Goal: Task Accomplishment & Management: Use online tool/utility

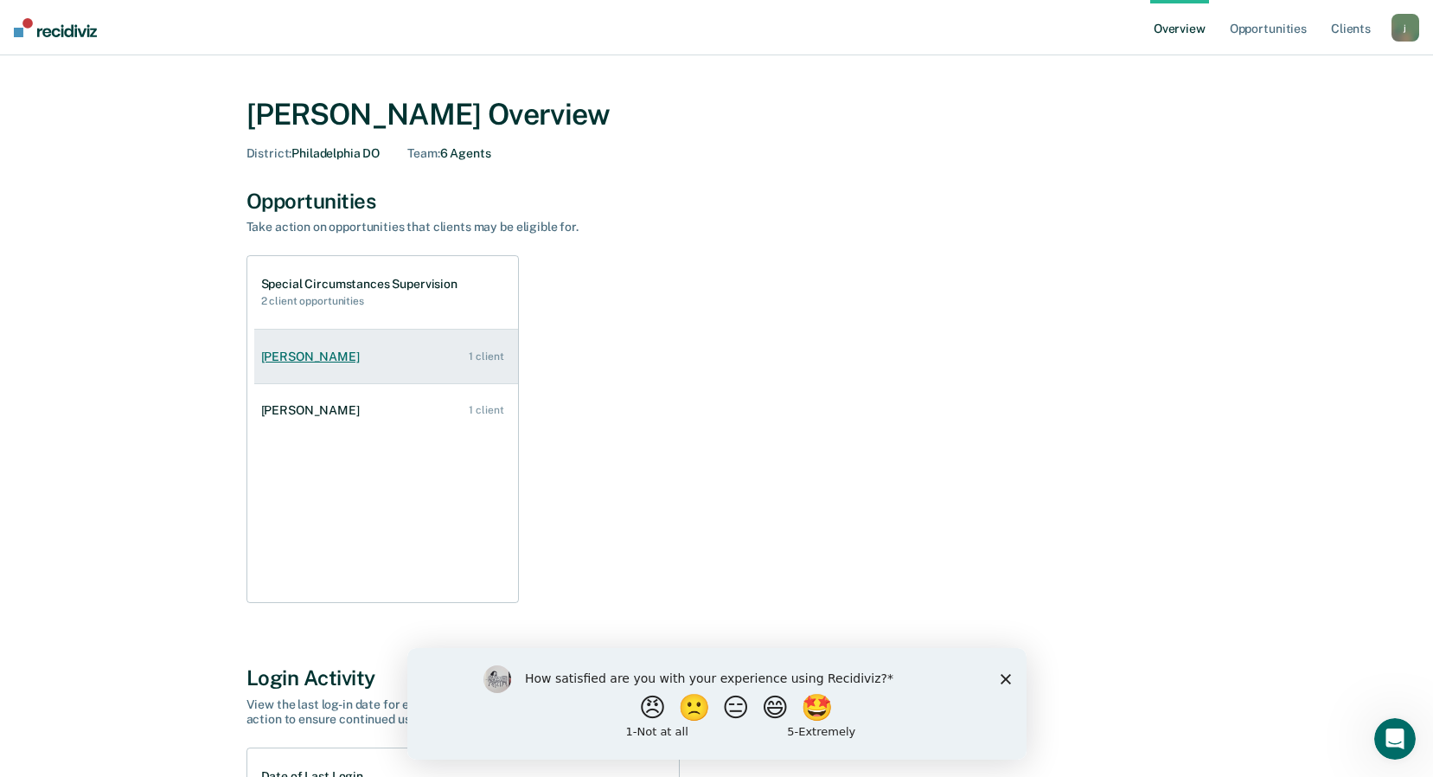
click at [324, 353] on div "[PERSON_NAME]" at bounding box center [314, 356] width 106 height 15
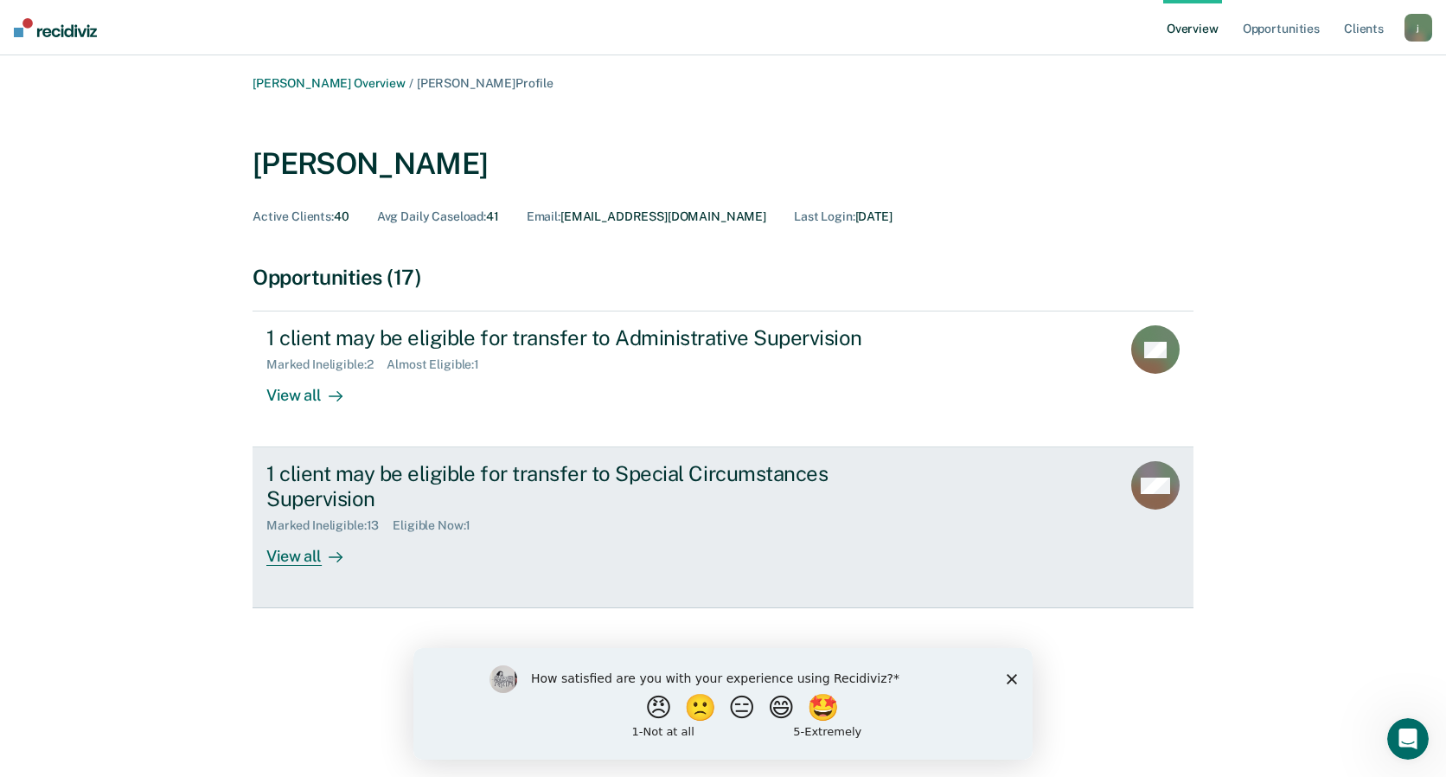
click at [302, 558] on div "View all" at bounding box center [314, 550] width 97 height 34
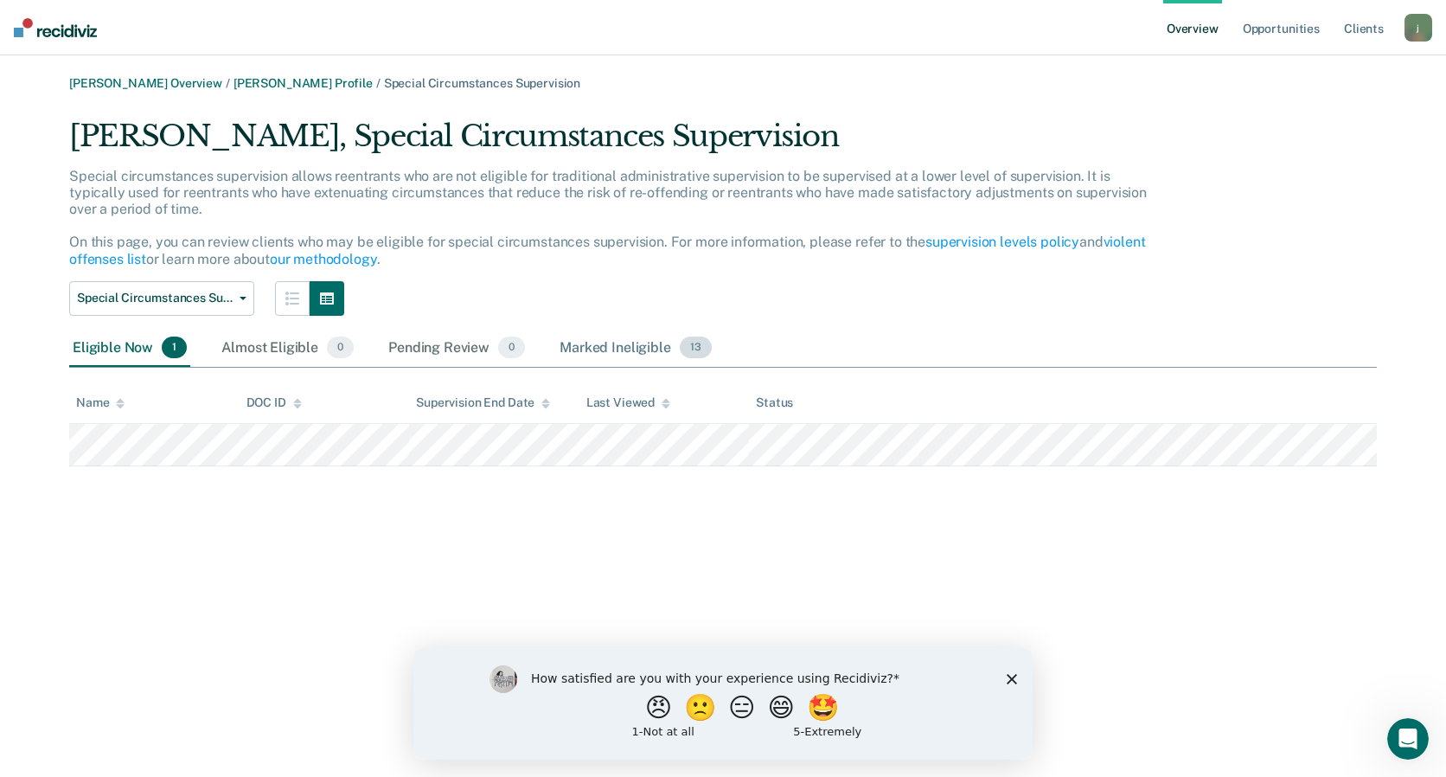
click at [579, 346] on div "Marked Ineligible 13" at bounding box center [635, 349] width 158 height 38
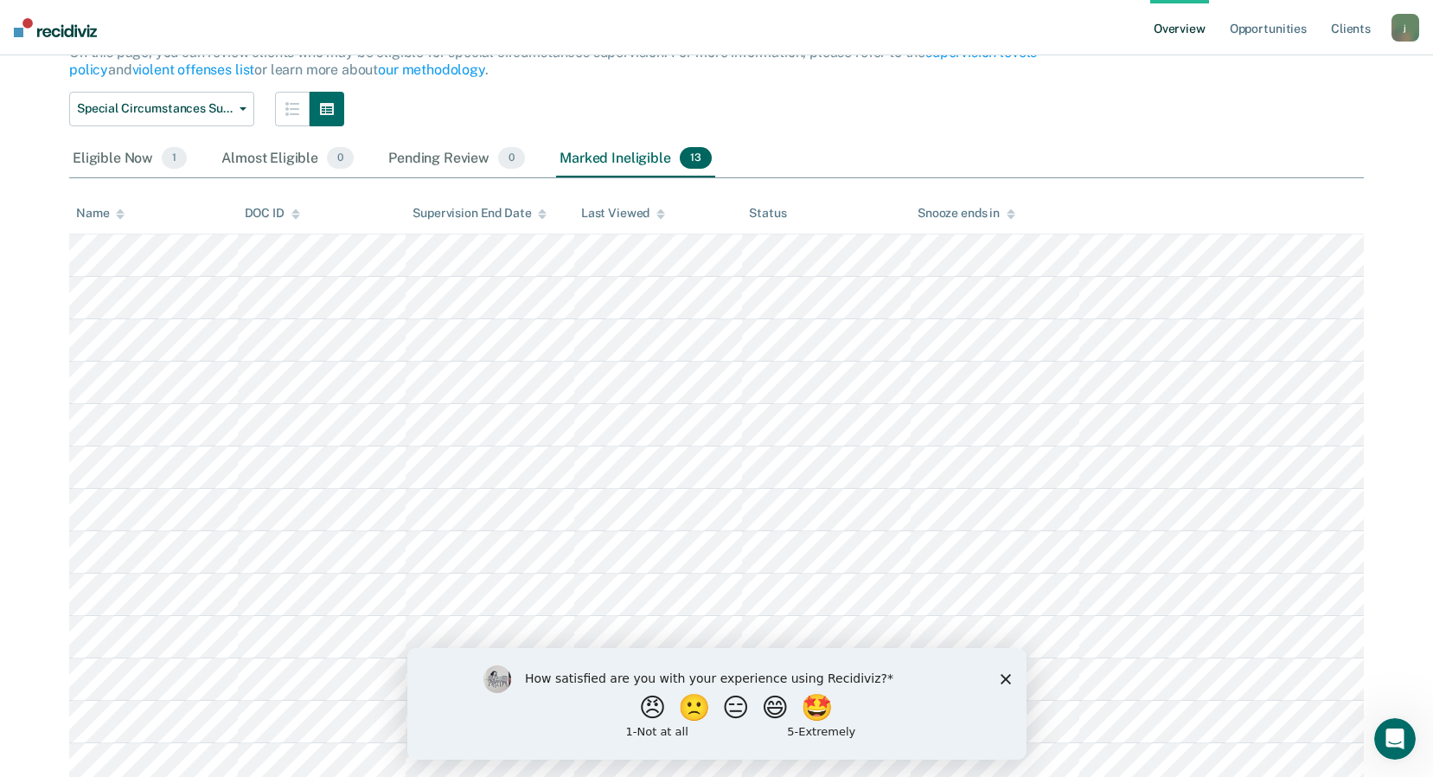
scroll to position [253, 0]
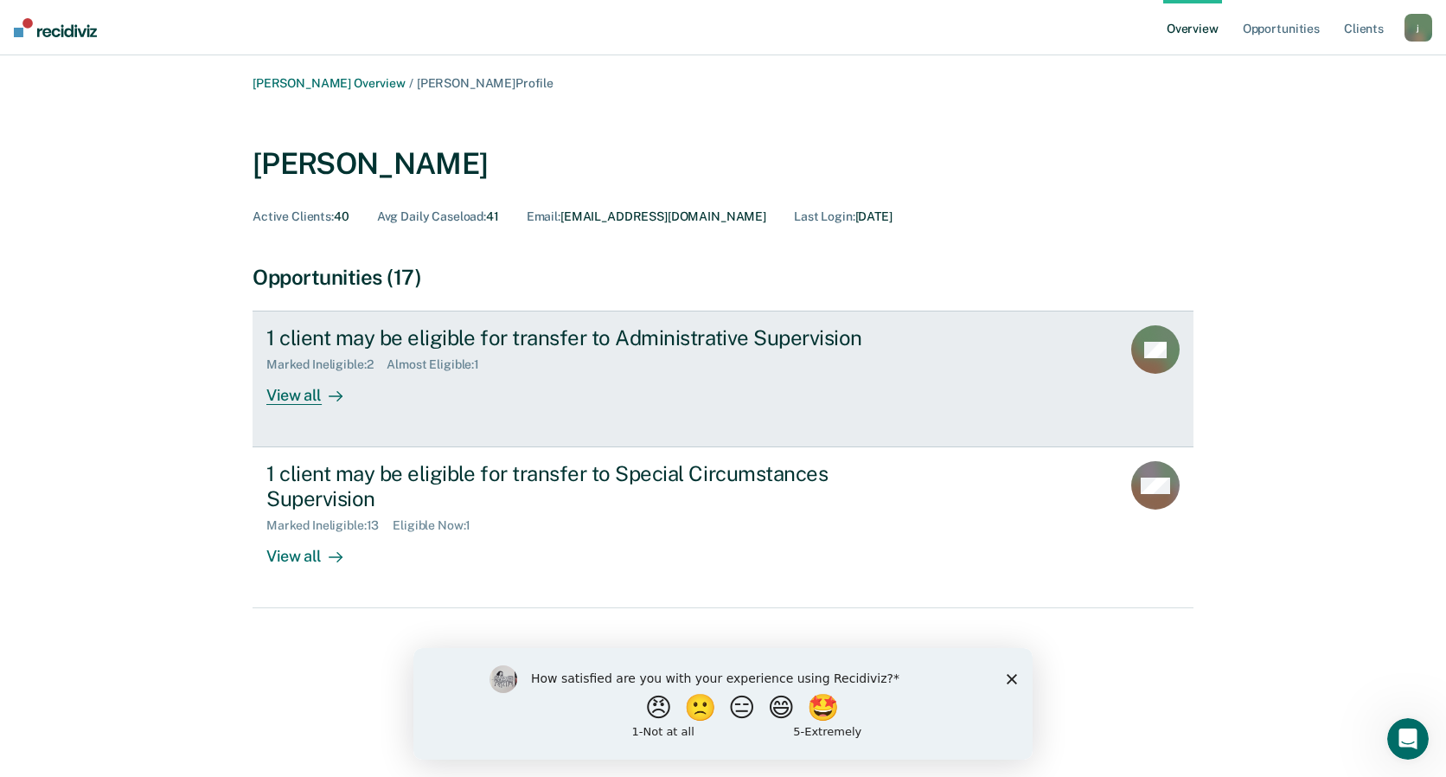
click at [432, 336] on div "1 client may be eligible for transfer to Administrative Supervision" at bounding box center [569, 337] width 607 height 25
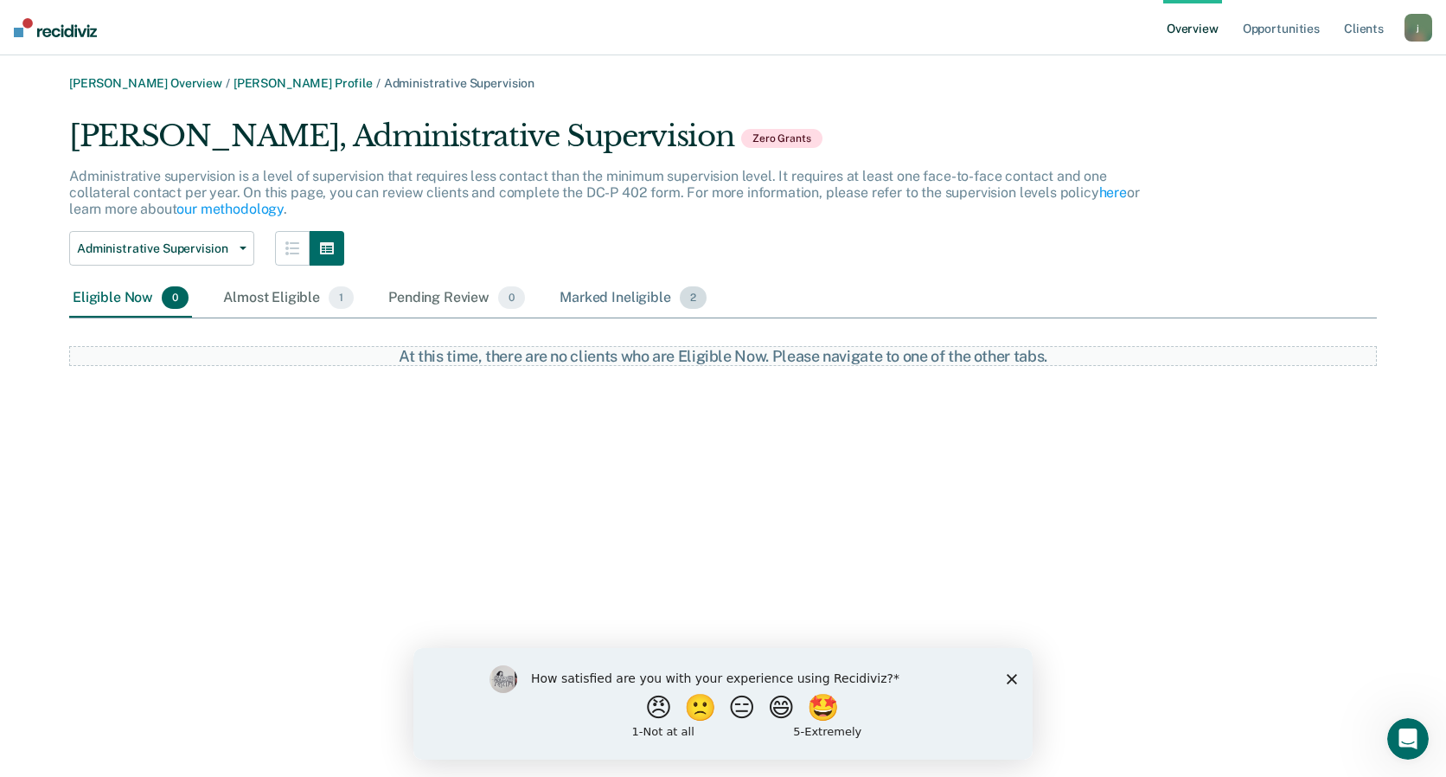
click at [587, 299] on div "Marked Ineligible 2" at bounding box center [633, 298] width 154 height 38
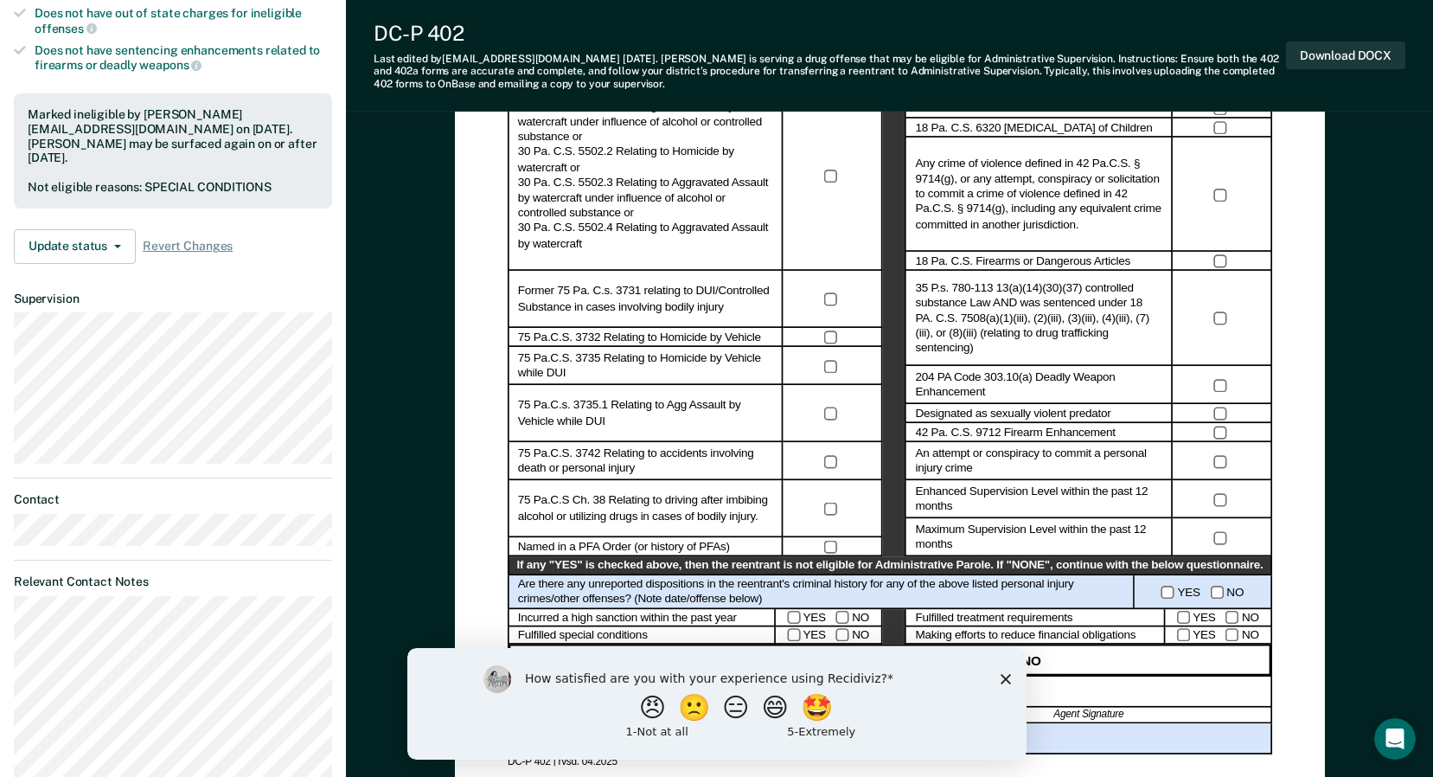
scroll to position [519, 0]
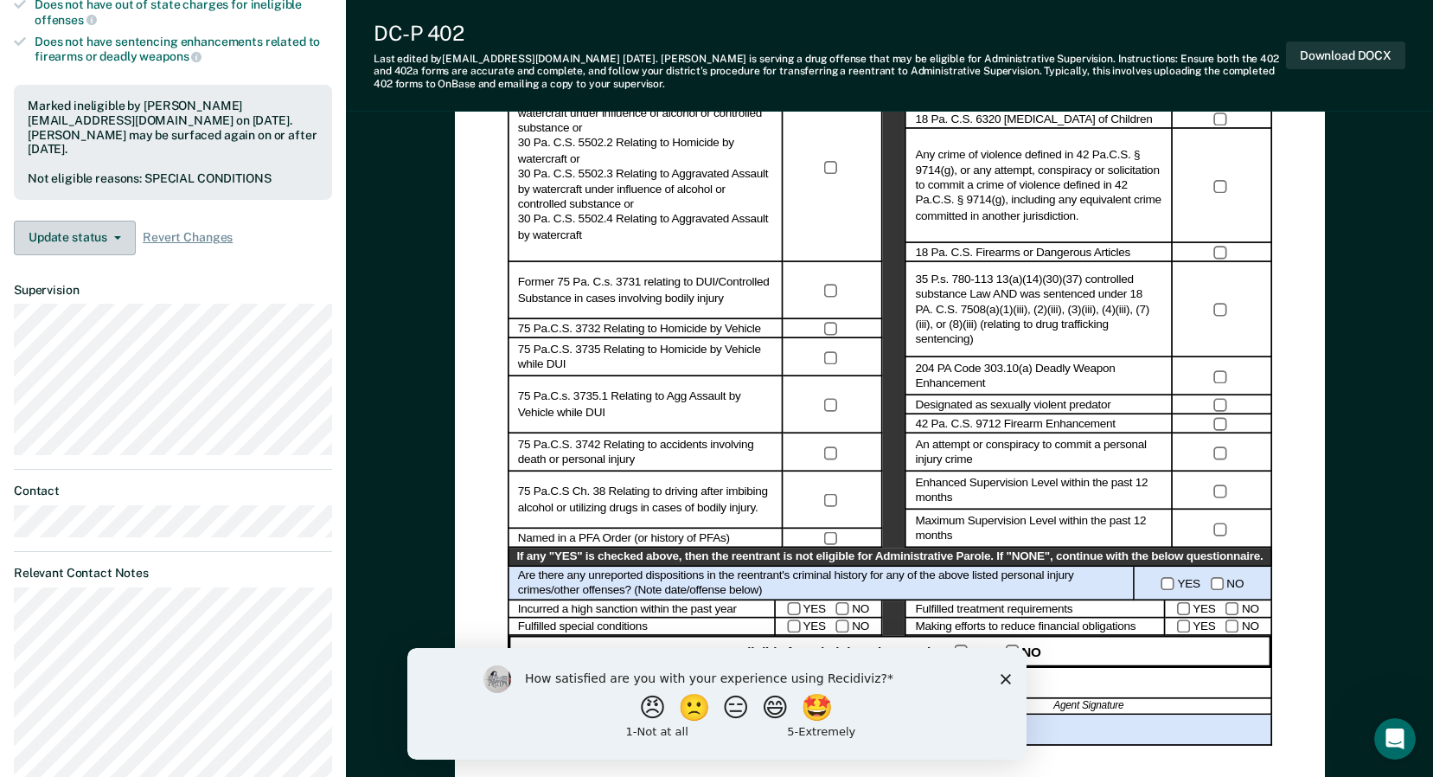
click at [86, 221] on button "Update status" at bounding box center [75, 238] width 122 height 35
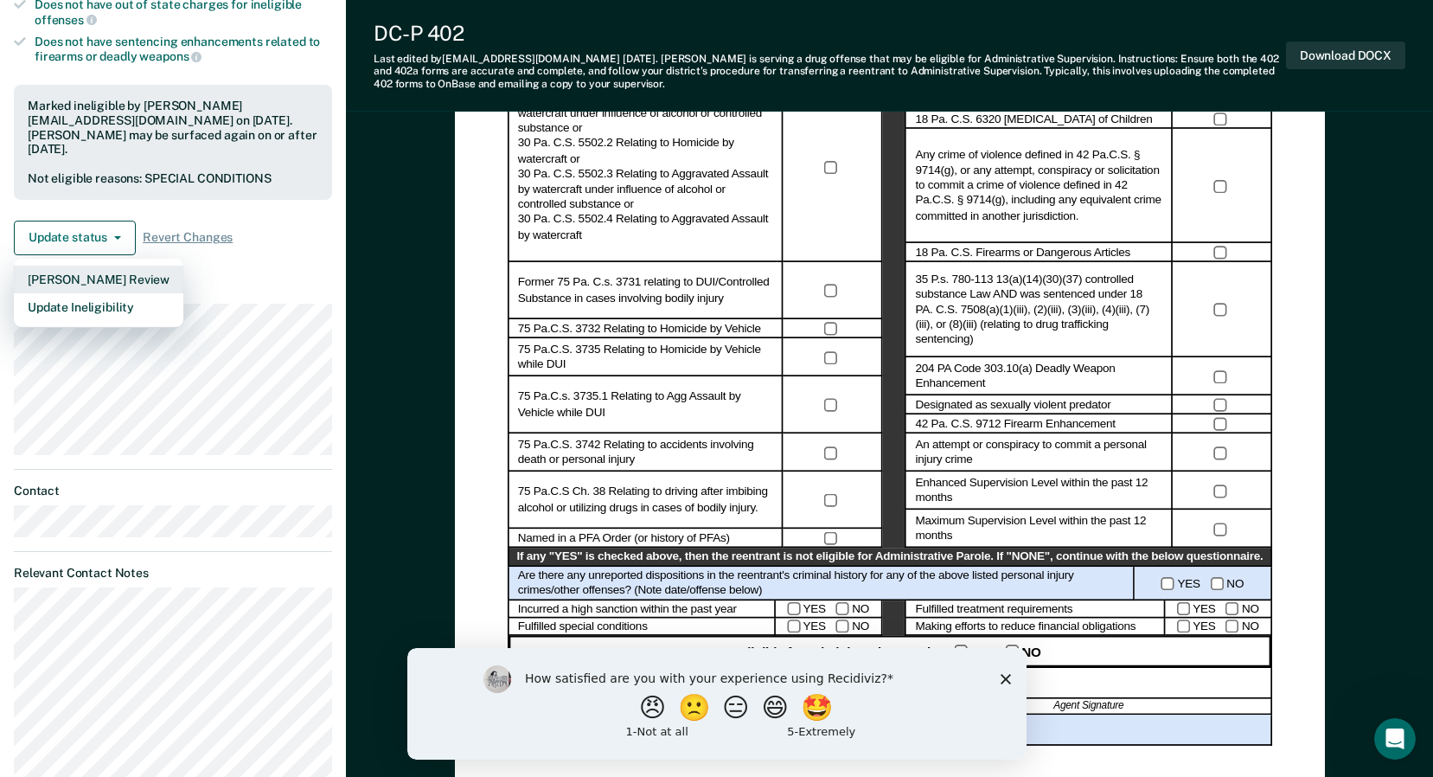
click at [93, 268] on button "[PERSON_NAME] Review" at bounding box center [99, 280] width 170 height 28
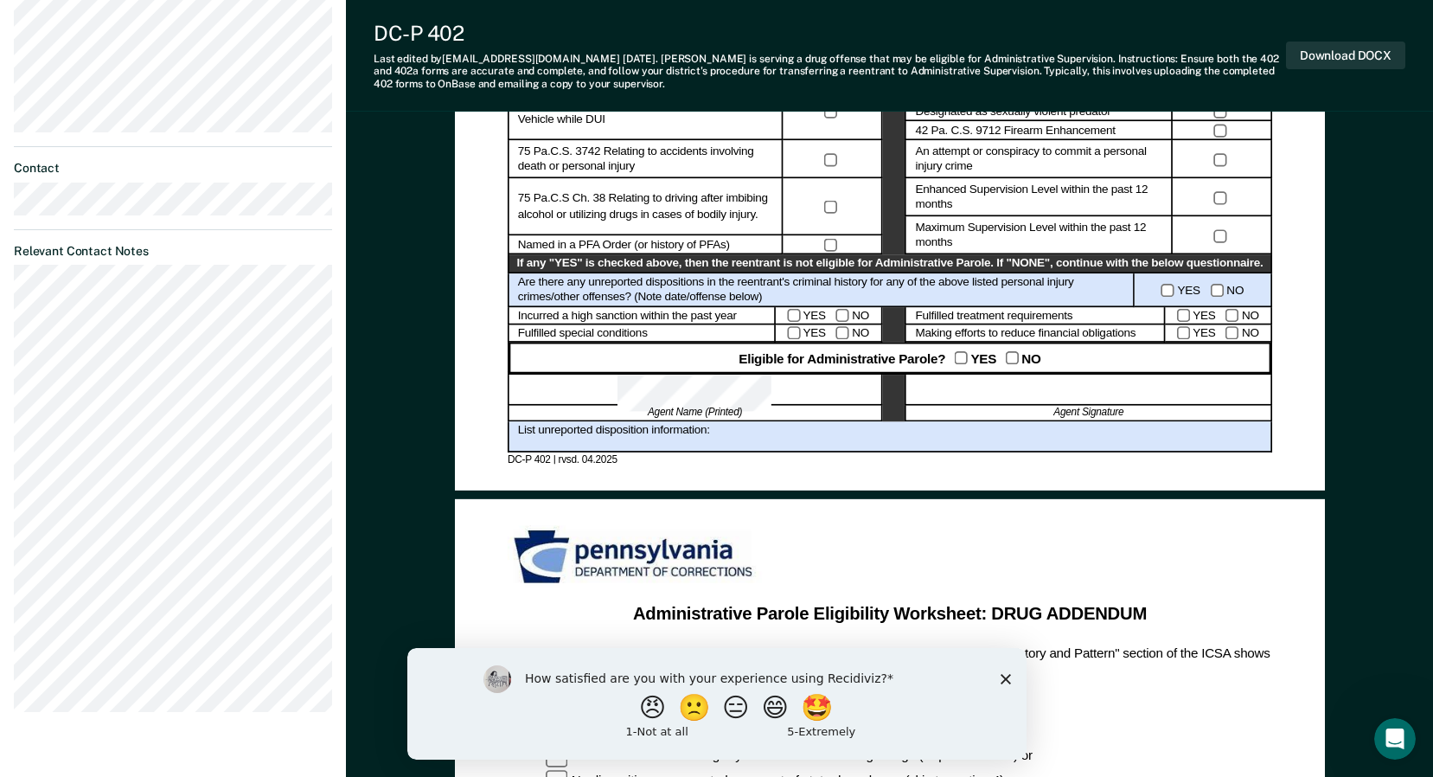
scroll to position [778, 0]
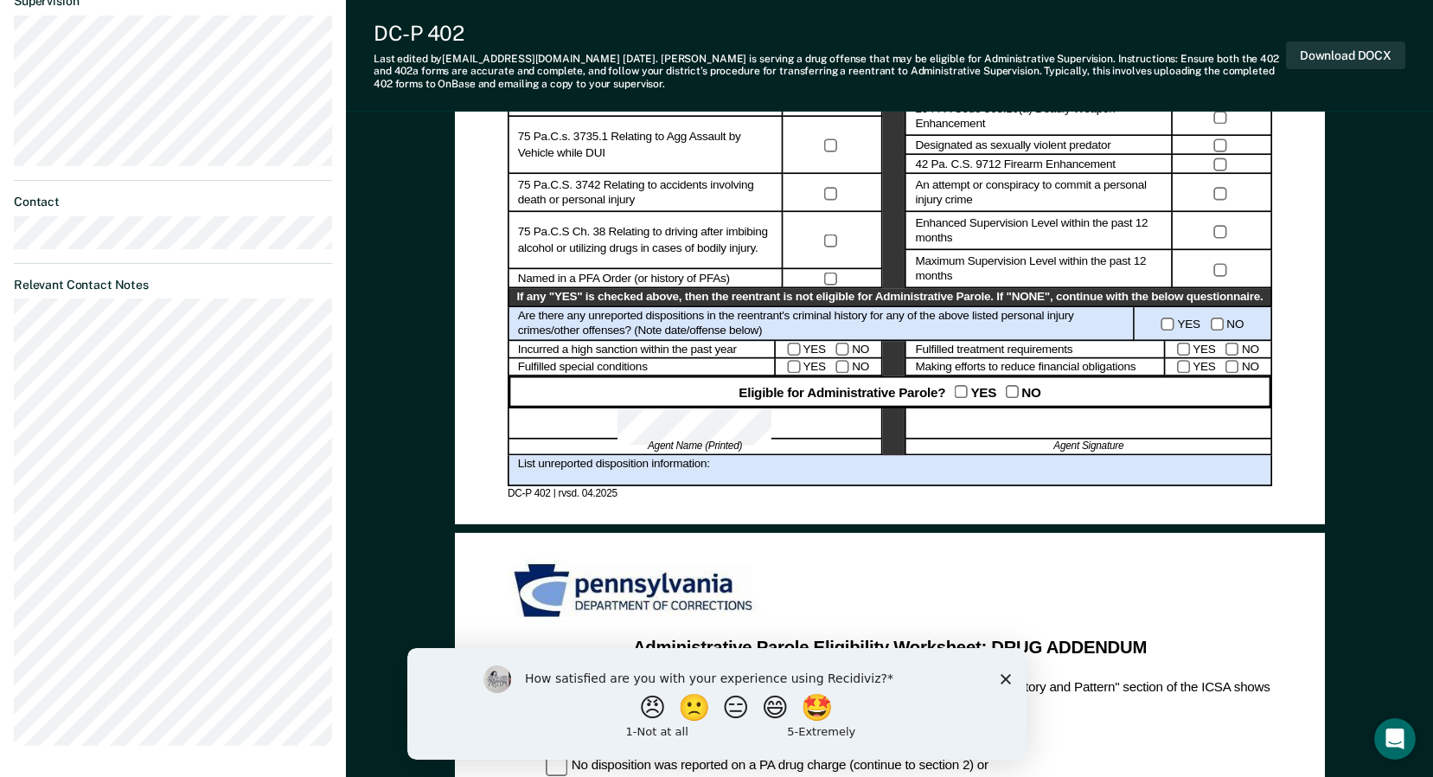
click at [1002, 673] on icon "Close survey" at bounding box center [1005, 678] width 10 height 10
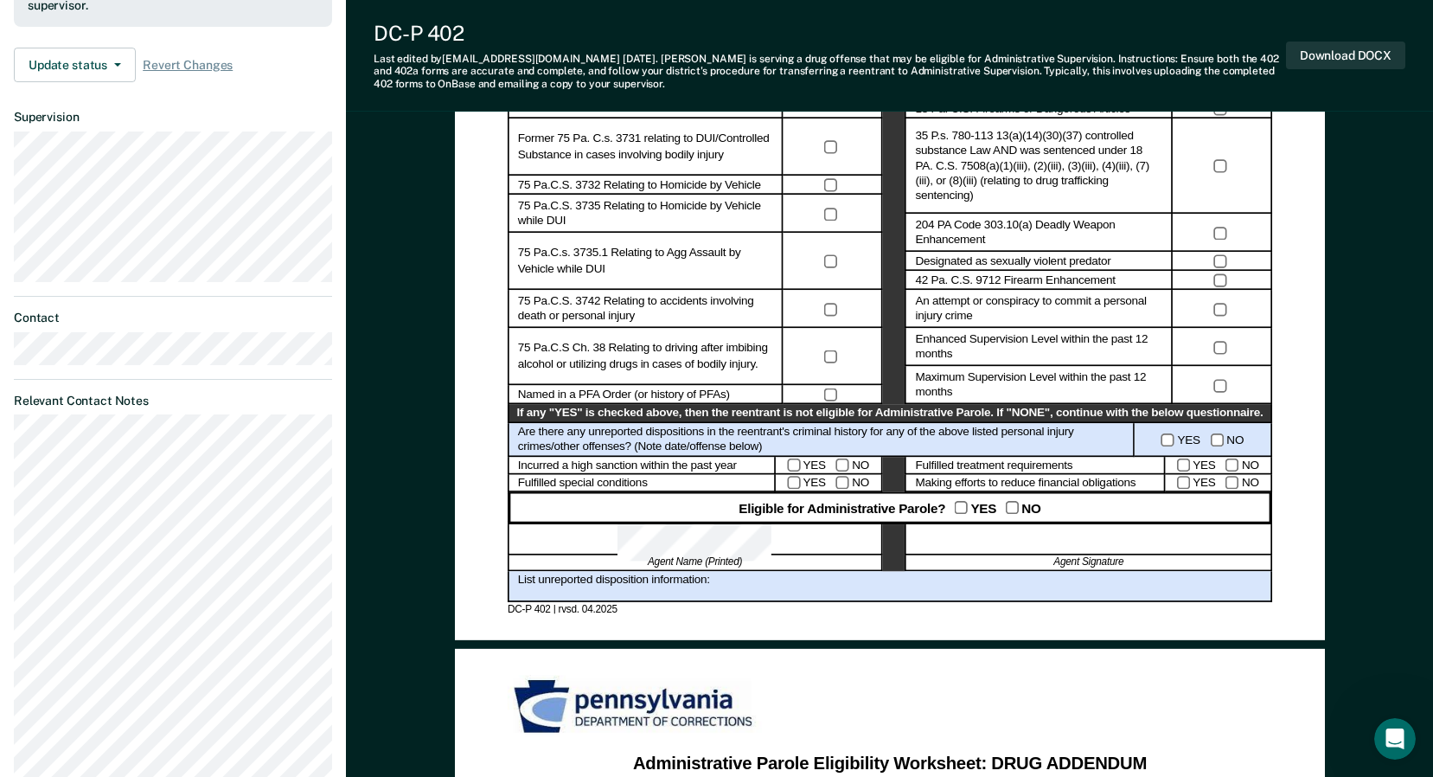
scroll to position [618, 0]
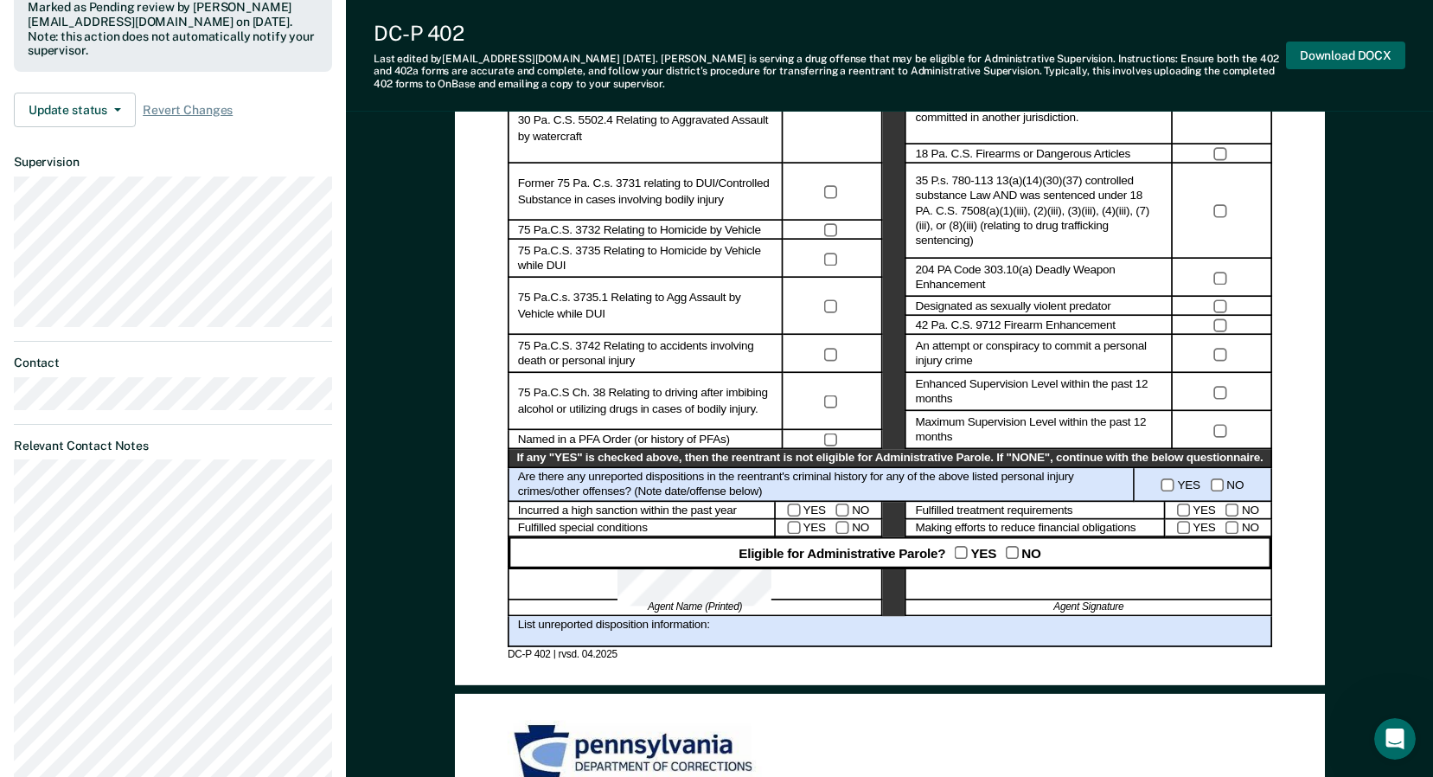
click at [1347, 54] on button "Download DOCX" at bounding box center [1345, 56] width 119 height 29
